Goal: Navigation & Orientation: Find specific page/section

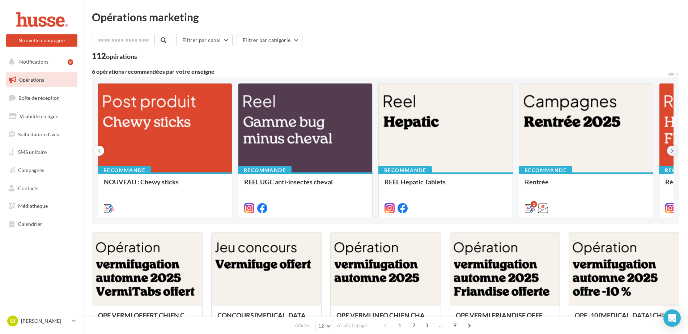
click at [671, 152] on icon at bounding box center [672, 150] width 3 height 7
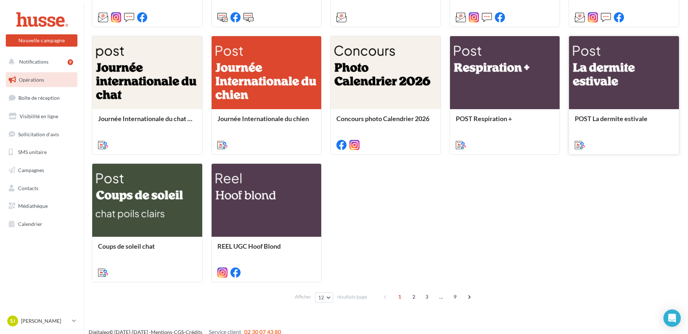
scroll to position [333, 0]
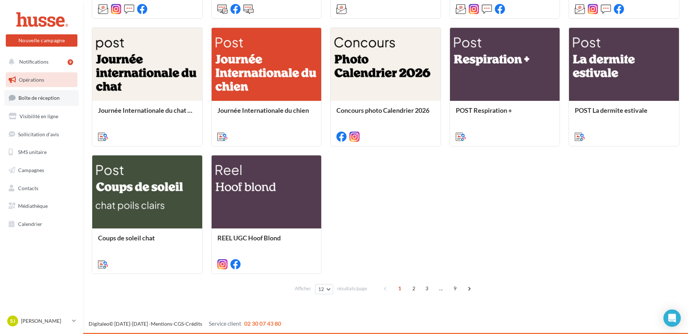
click at [55, 99] on span "Boîte de réception" at bounding box center [38, 98] width 41 height 6
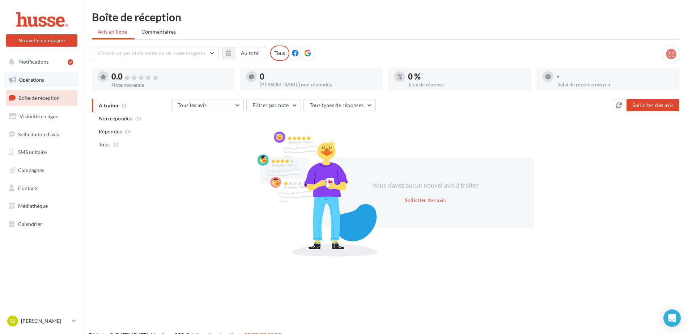
click at [21, 79] on span "Opérations" at bounding box center [31, 80] width 25 height 6
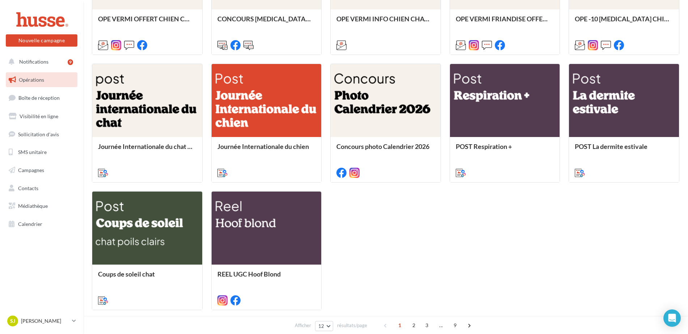
scroll to position [261, 0]
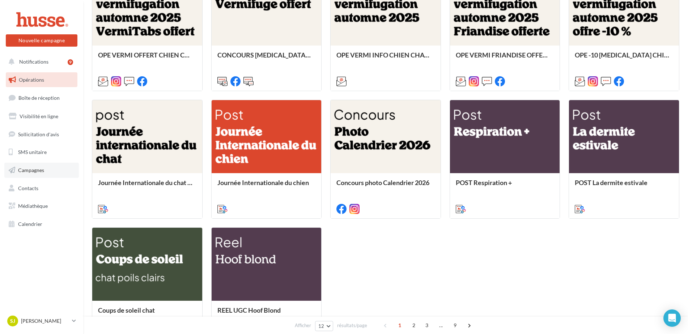
click at [38, 169] on span "Campagnes" at bounding box center [31, 170] width 26 height 6
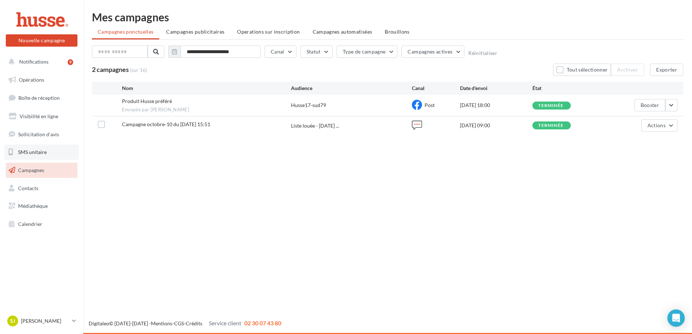
click at [41, 153] on span "SMS unitaire" at bounding box center [32, 152] width 29 height 6
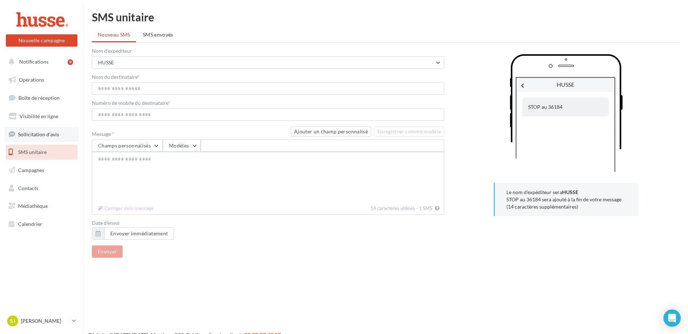
click at [36, 133] on span "Sollicitation d'avis" at bounding box center [38, 134] width 41 height 6
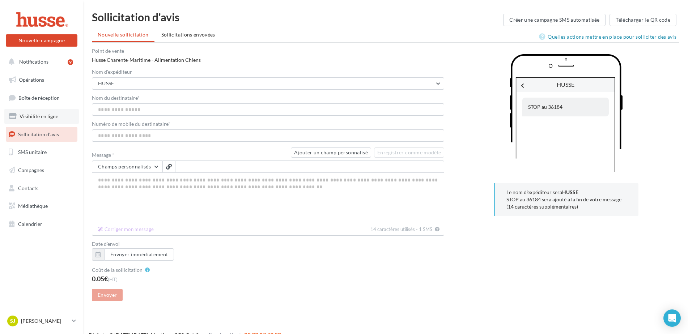
click at [35, 114] on span "Visibilité en ligne" at bounding box center [39, 116] width 39 height 6
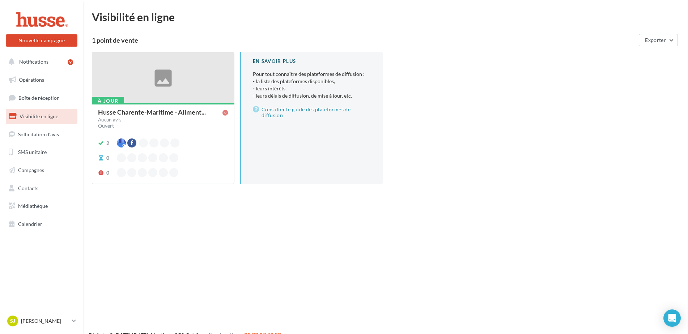
click at [187, 96] on div at bounding box center [163, 77] width 142 height 51
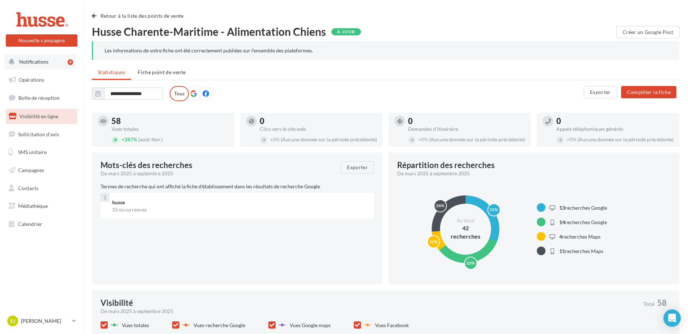
click at [40, 62] on span "Notifications" at bounding box center [33, 62] width 29 height 6
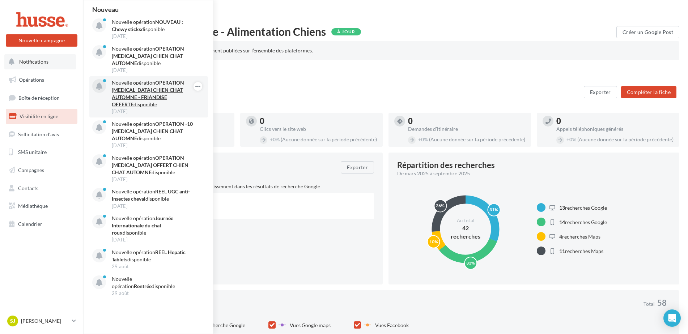
click at [151, 92] on strong "OPERATION [MEDICAL_DATA] CHIEN CHAT AUTOMNE - FRIANDISE OFFERTE" at bounding box center [148, 94] width 72 height 28
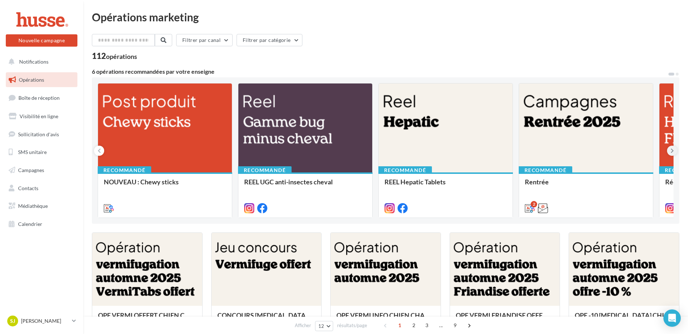
click at [672, 152] on icon at bounding box center [672, 150] width 3 height 7
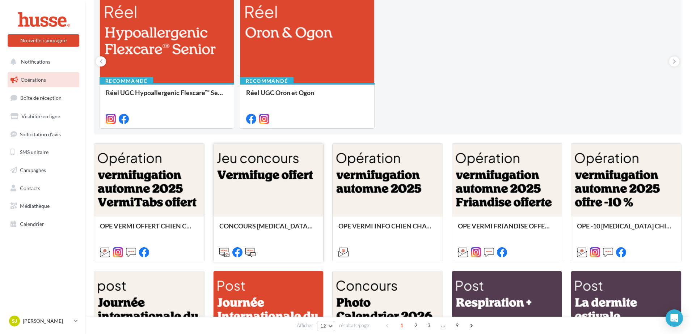
scroll to position [109, 0]
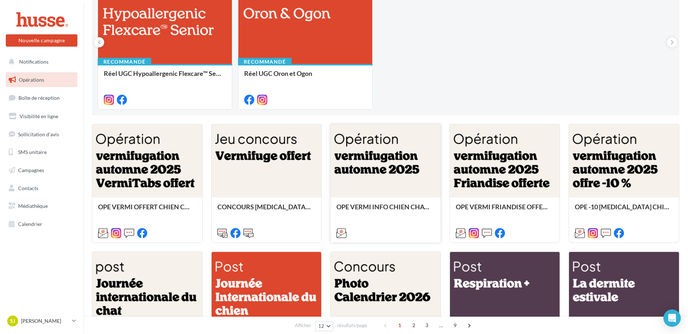
click at [385, 161] on div at bounding box center [386, 161] width 110 height 74
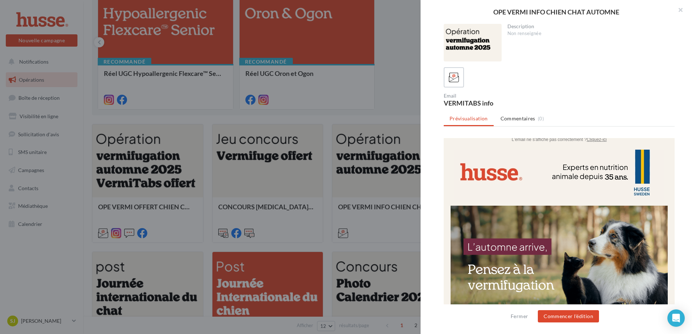
scroll to position [0, 0]
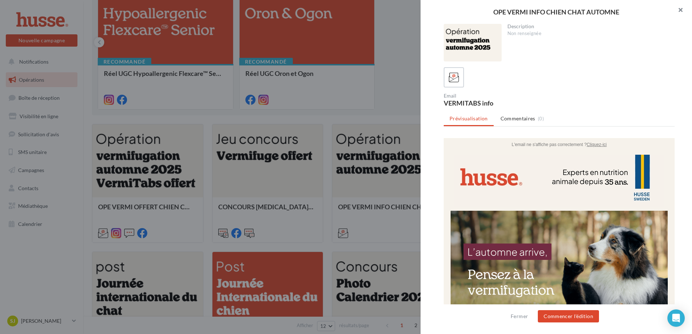
click at [681, 10] on button "button" at bounding box center [677, 11] width 29 height 22
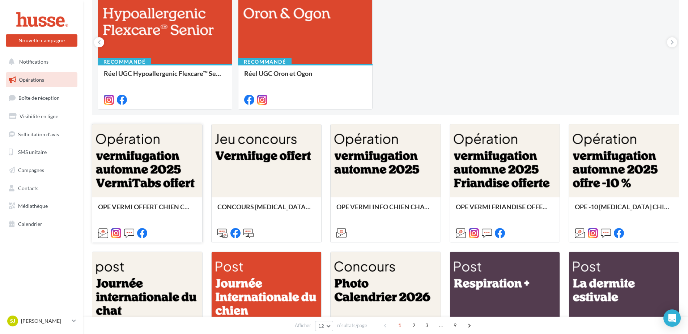
click at [125, 170] on div at bounding box center [147, 161] width 110 height 74
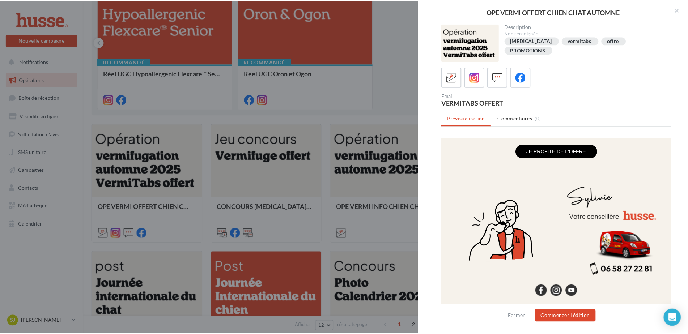
scroll to position [706, 0]
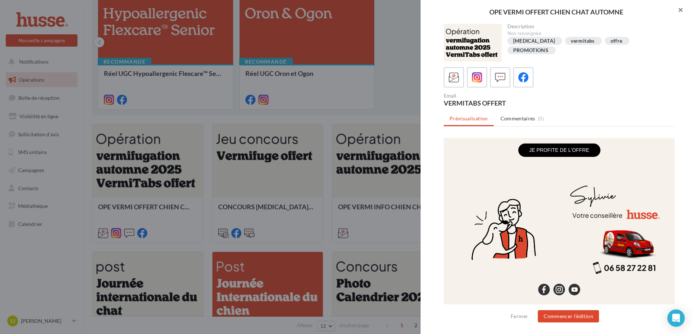
click at [680, 10] on button "button" at bounding box center [677, 11] width 29 height 22
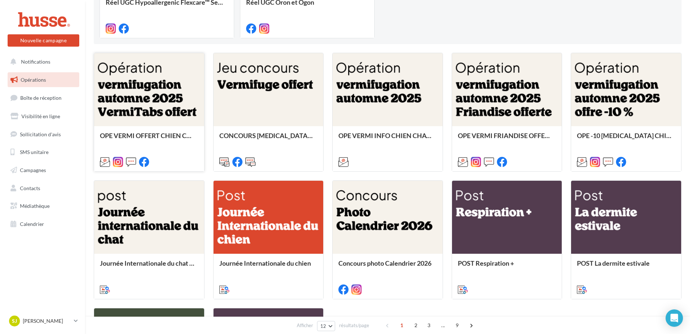
scroll to position [181, 0]
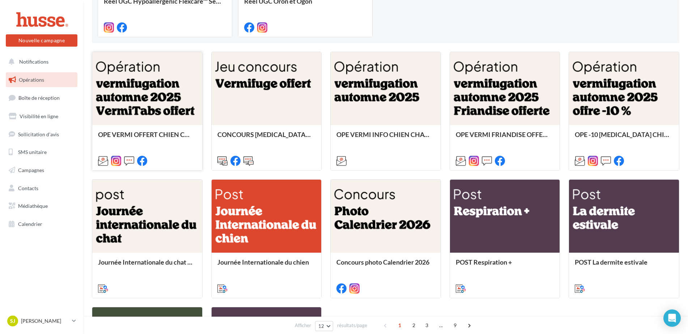
drag, startPoint x: 140, startPoint y: 92, endPoint x: 183, endPoint y: 52, distance: 58.4
click at [183, 52] on div at bounding box center [147, 89] width 110 height 74
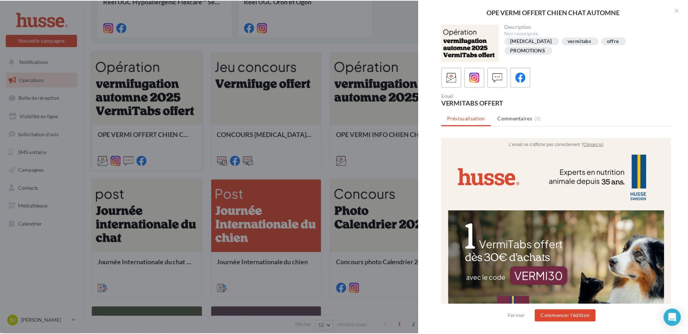
scroll to position [0, 0]
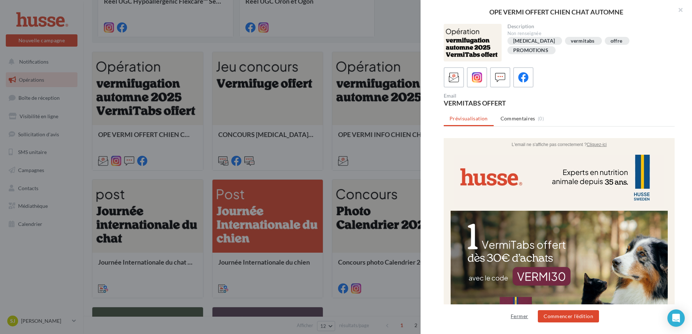
click at [525, 316] on button "Fermer" at bounding box center [519, 316] width 23 height 9
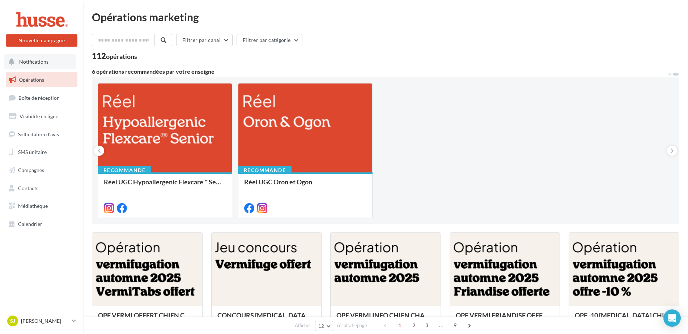
click at [44, 64] on span "Notifications" at bounding box center [33, 62] width 29 height 6
